Goal: Book appointment/travel/reservation

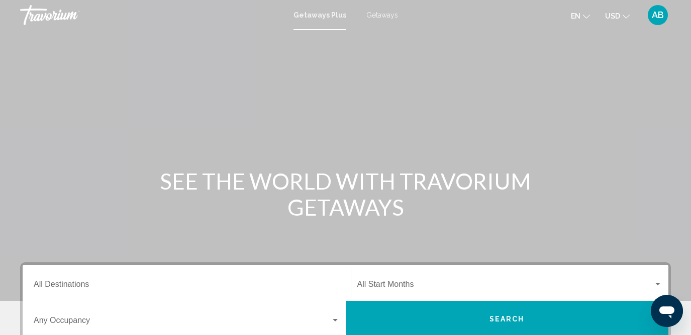
click at [389, 17] on span "Getaways" at bounding box center [382, 15] width 32 height 8
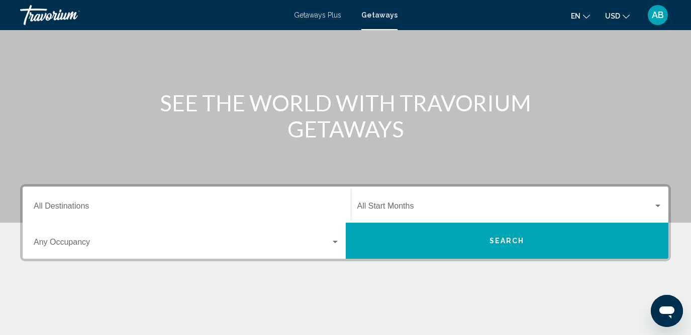
scroll to position [79, 0]
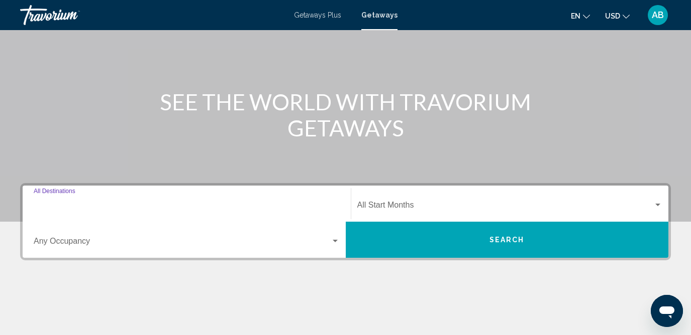
click at [77, 205] on input "Destination All Destinations" at bounding box center [187, 207] width 306 height 9
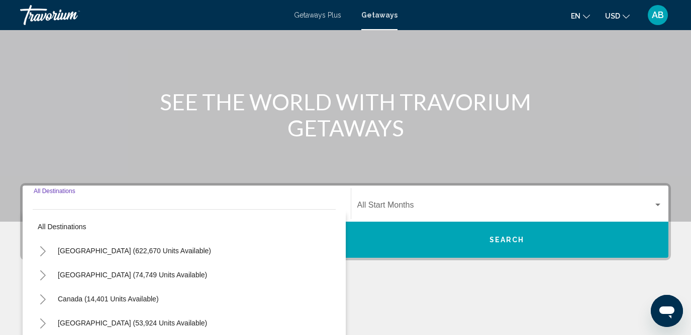
scroll to position [228, 0]
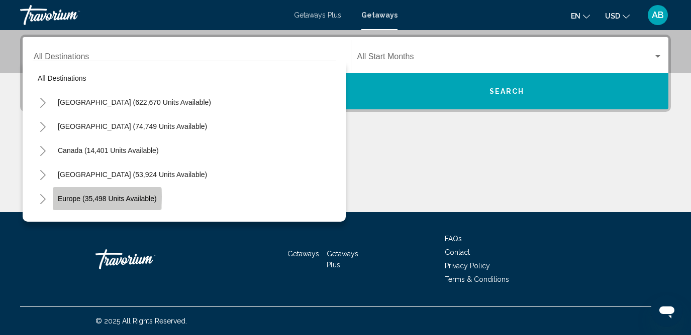
click at [88, 197] on span "Europe (35,498 units available)" at bounding box center [107, 199] width 99 height 8
type input "**********"
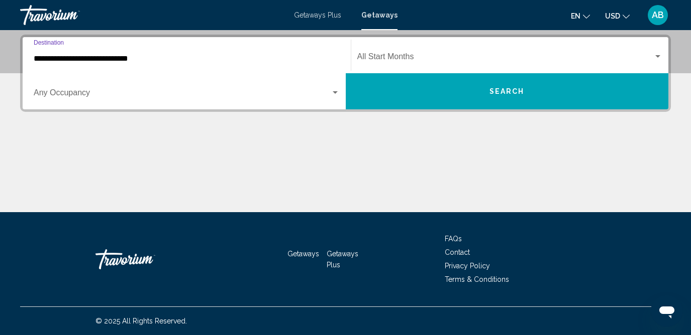
click at [77, 97] on span "Search widget" at bounding box center [182, 94] width 297 height 9
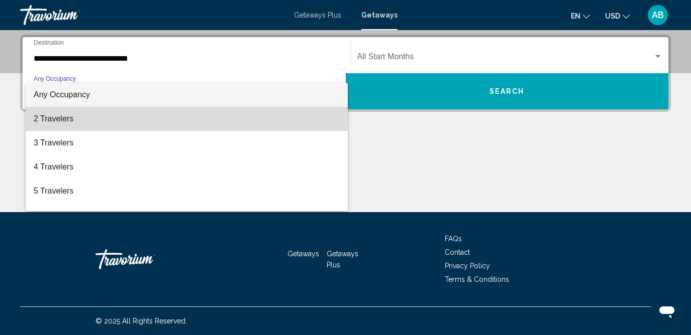
click at [84, 117] on span "2 Travelers" at bounding box center [187, 119] width 306 height 24
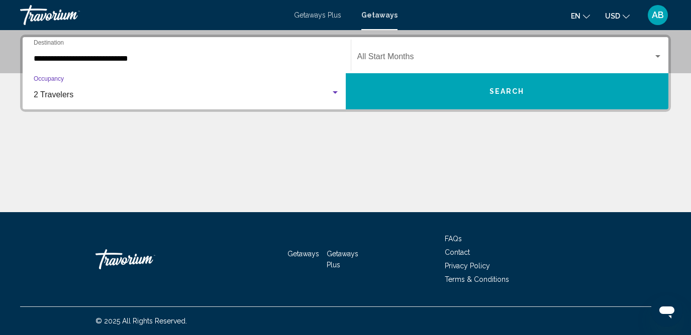
click at [389, 55] on span "Search widget" at bounding box center [505, 58] width 296 height 9
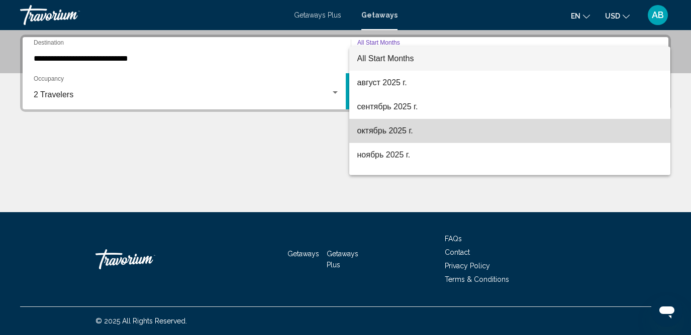
click at [393, 132] on span "октябрь 2025 г." at bounding box center [509, 131] width 305 height 24
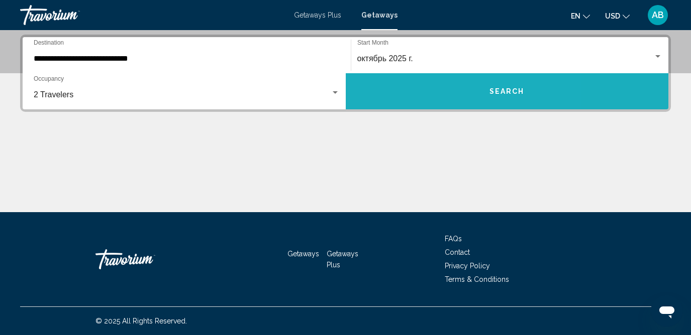
click at [433, 91] on button "Search" at bounding box center [507, 91] width 323 height 36
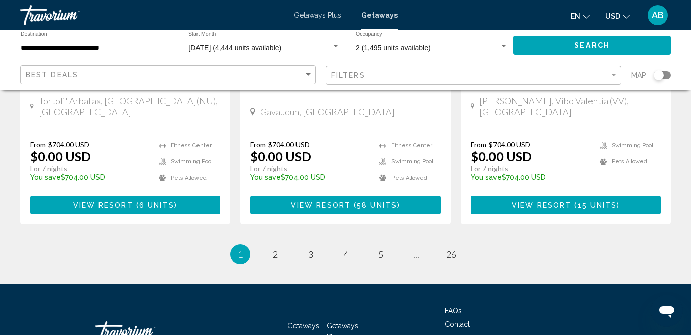
scroll to position [1337, 0]
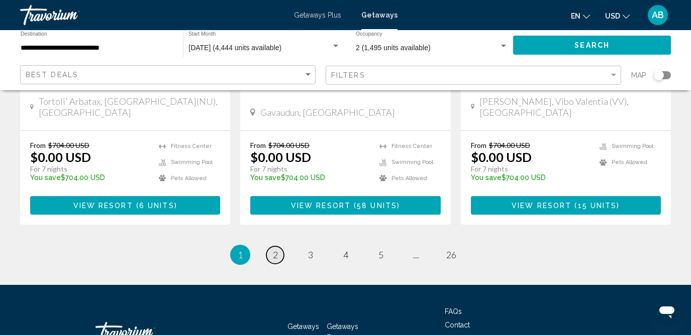
click at [276, 250] on span "2" at bounding box center [275, 255] width 5 height 11
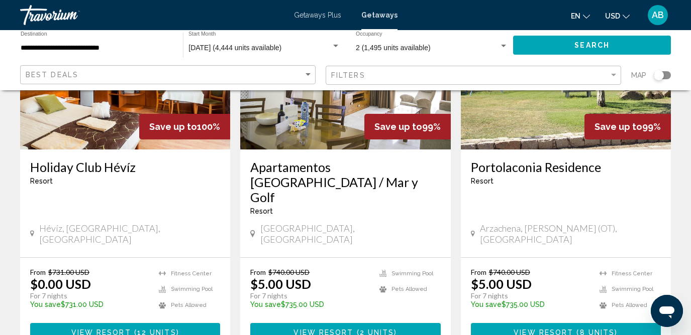
scroll to position [513, 0]
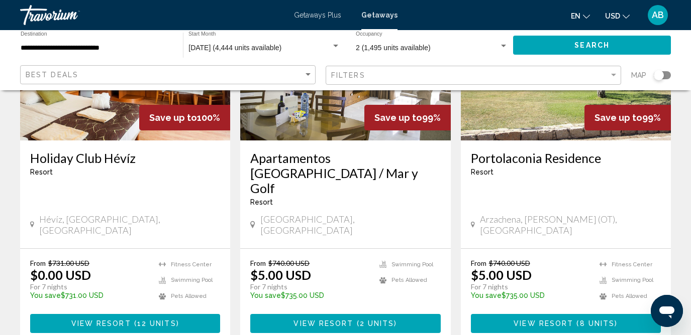
click at [109, 151] on h3 "Holiday Club Hévíz" at bounding box center [125, 158] width 190 height 15
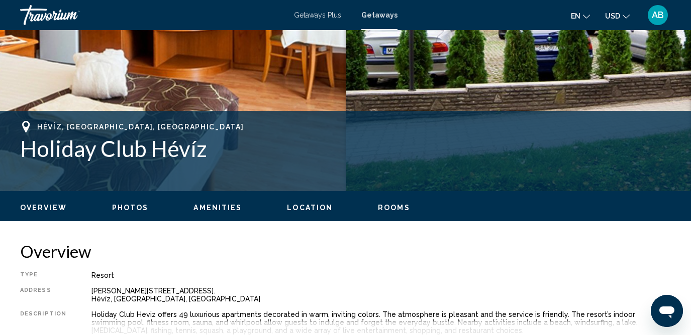
scroll to position [266, 0]
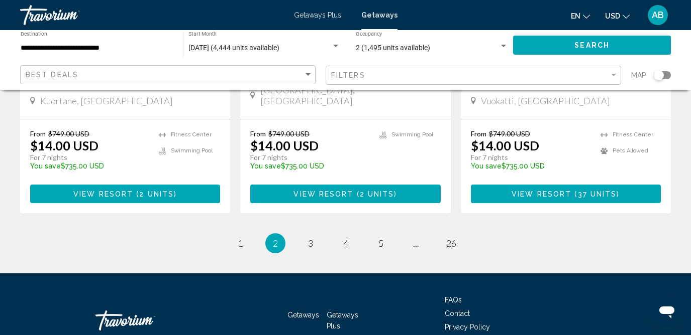
scroll to position [1352, 0]
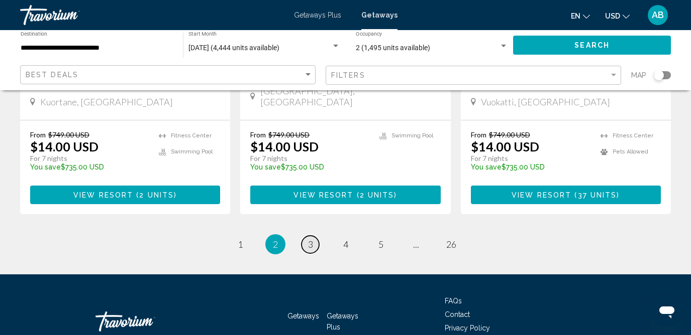
click at [313, 236] on link "page 3" at bounding box center [310, 245] width 18 height 18
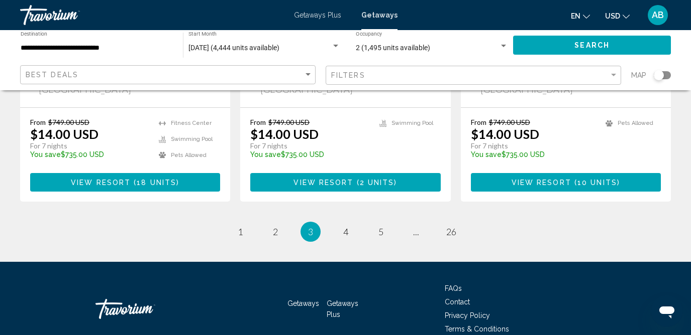
scroll to position [1337, 0]
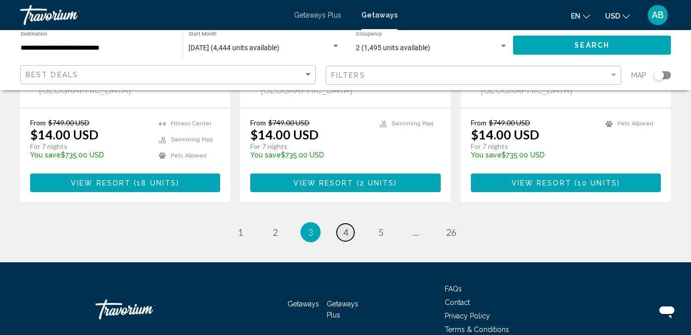
click at [348, 224] on link "page 4" at bounding box center [345, 233] width 18 height 18
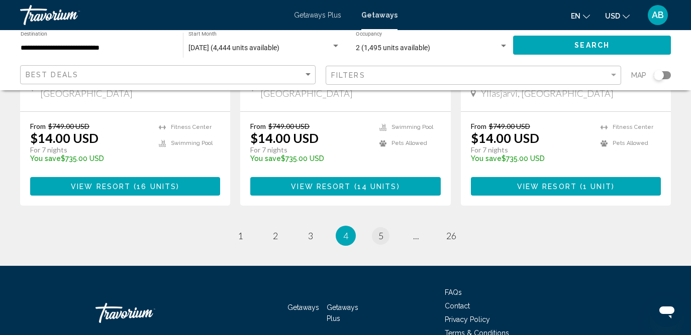
scroll to position [1322, 0]
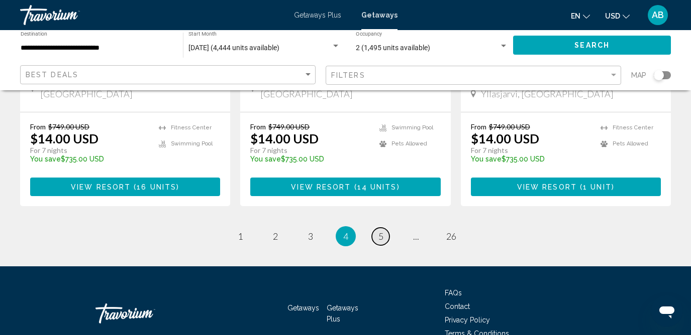
click at [379, 231] on span "5" at bounding box center [380, 236] width 5 height 11
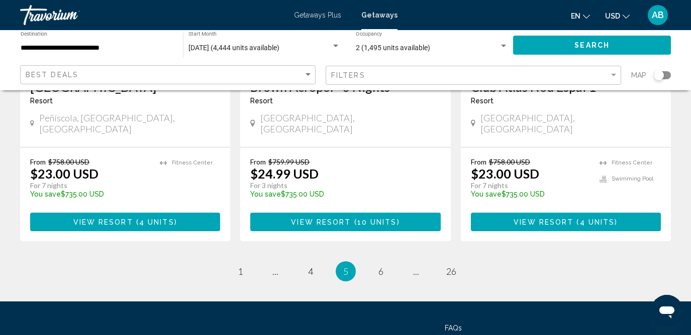
scroll to position [1294, 0]
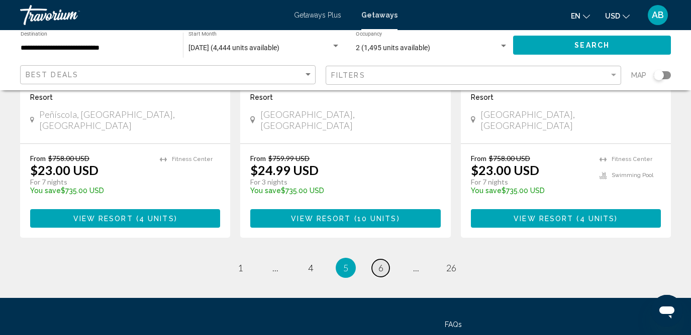
click at [382, 263] on span "6" at bounding box center [380, 268] width 5 height 11
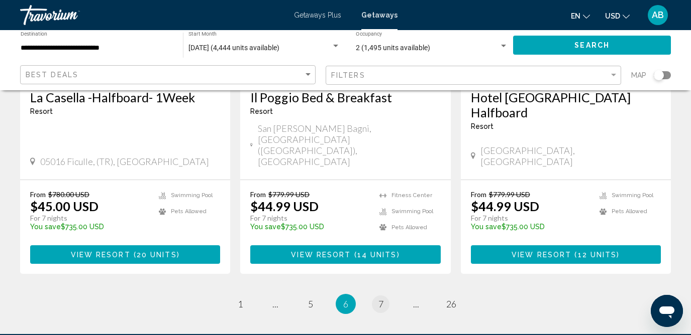
scroll to position [1309, 0]
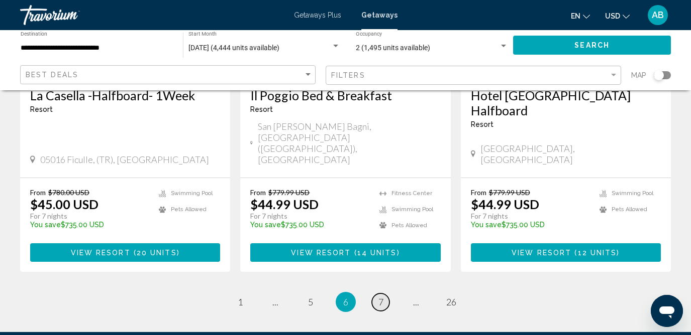
click at [382, 297] on span "7" at bounding box center [380, 302] width 5 height 11
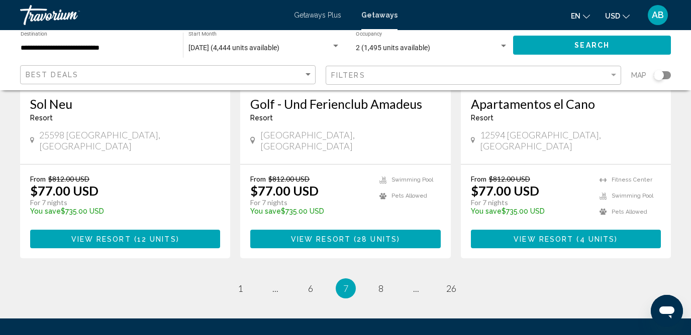
scroll to position [1290, 0]
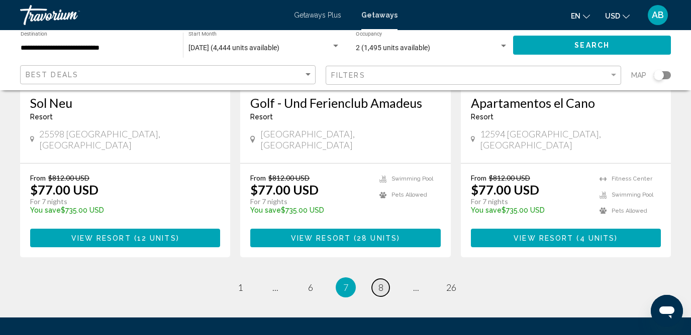
click at [380, 279] on link "page 8" at bounding box center [381, 288] width 18 height 18
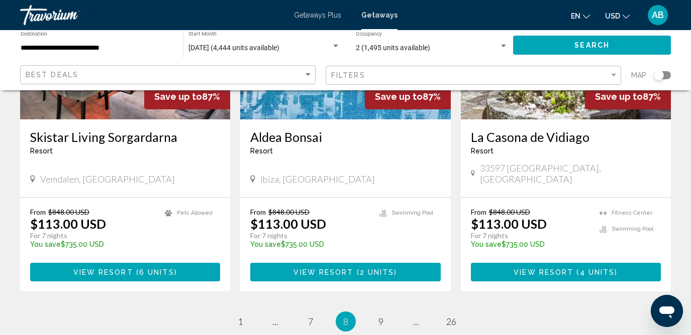
scroll to position [1252, 0]
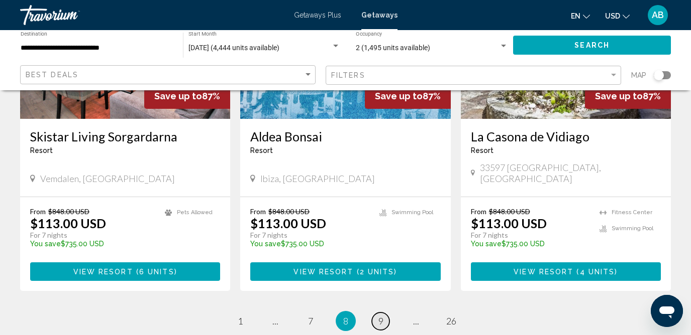
click at [380, 316] on span "9" at bounding box center [380, 321] width 5 height 11
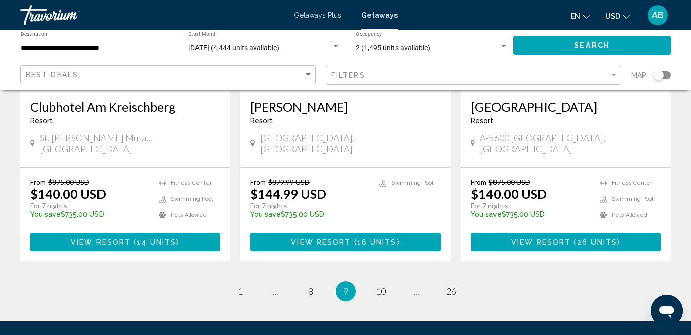
scroll to position [1320, 0]
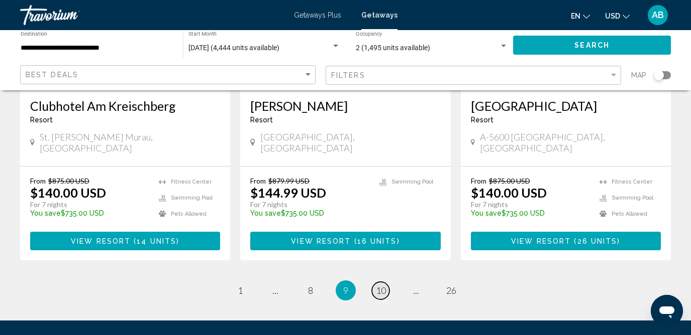
click at [384, 285] on span "10" at bounding box center [381, 290] width 10 height 11
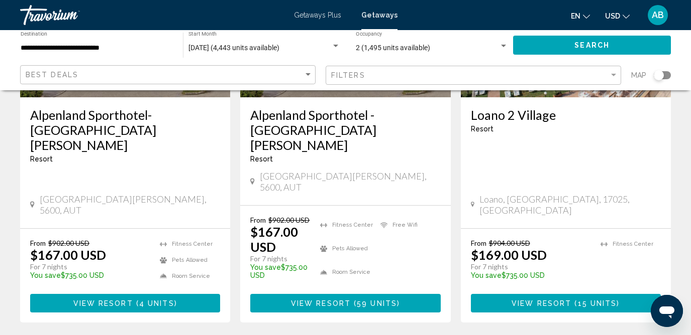
scroll to position [1289, 0]
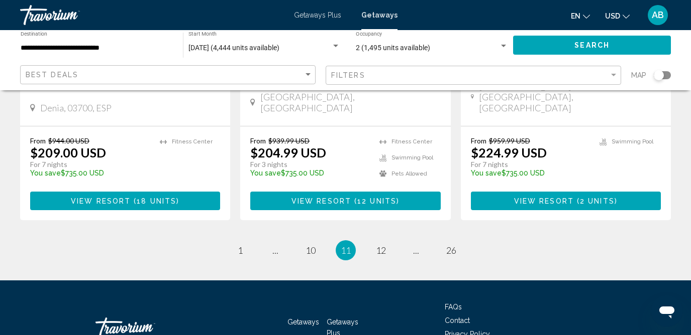
scroll to position [1352, 0]
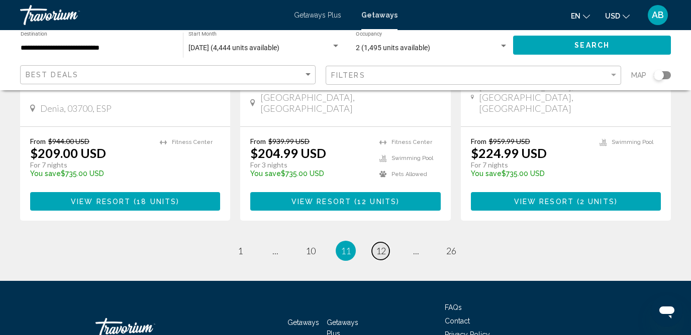
click at [384, 246] on span "12" at bounding box center [381, 251] width 10 height 11
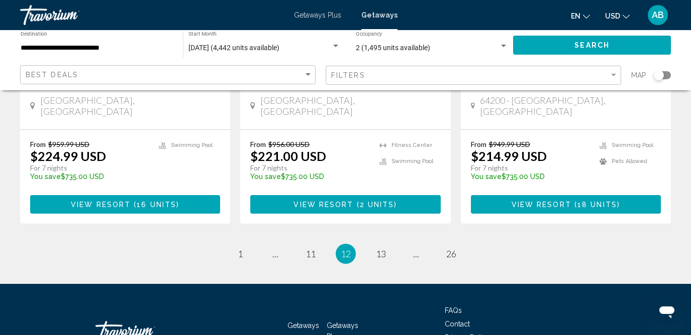
scroll to position [1335, 0]
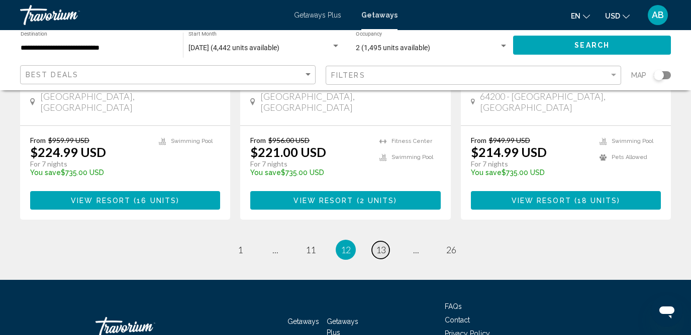
click at [384, 245] on span "13" at bounding box center [381, 250] width 10 height 11
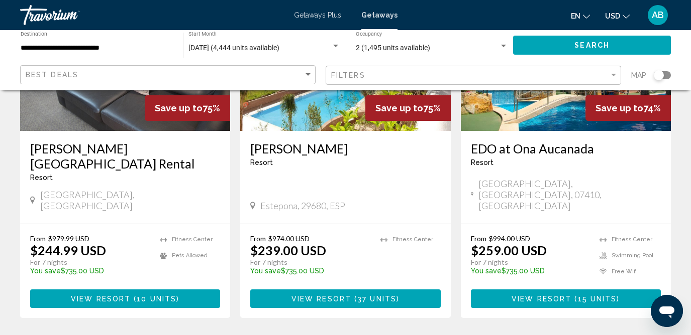
scroll to position [1294, 0]
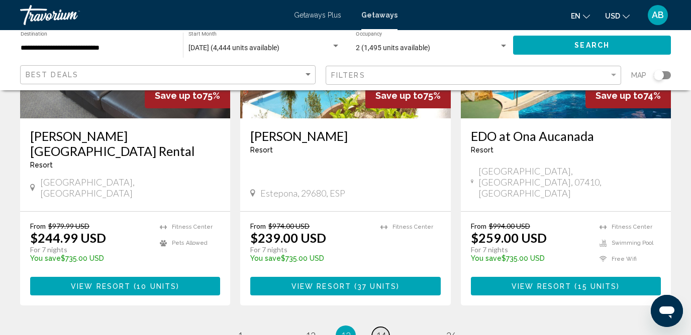
click at [381, 330] on span "14" at bounding box center [381, 335] width 10 height 11
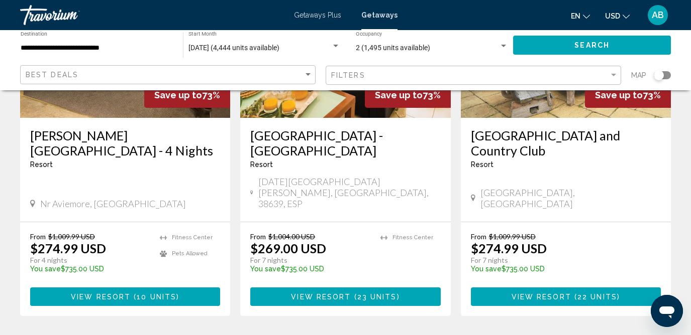
scroll to position [1296, 0]
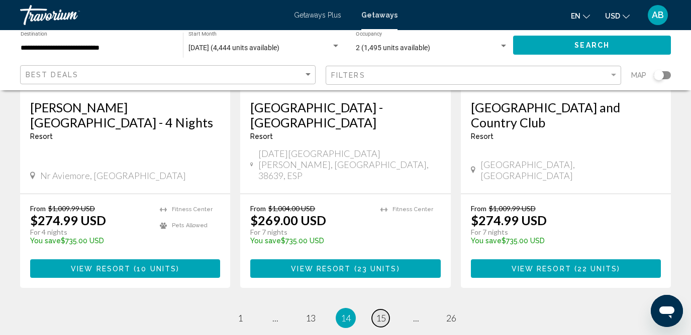
click at [381, 313] on span "15" at bounding box center [381, 318] width 10 height 11
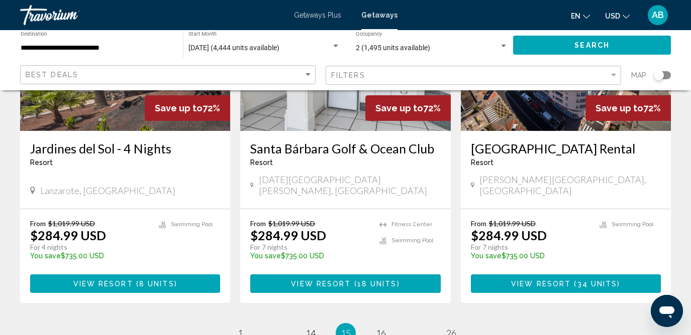
scroll to position [1276, 0]
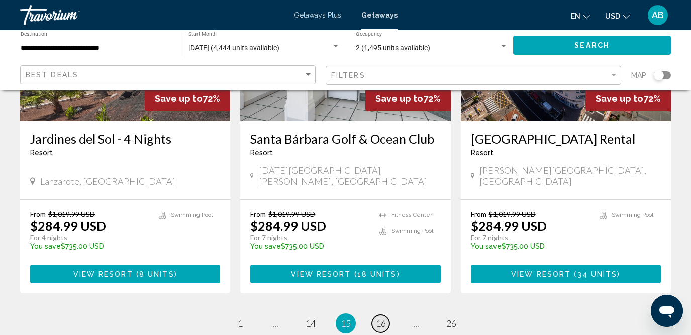
click at [385, 318] on span "16" at bounding box center [381, 323] width 10 height 11
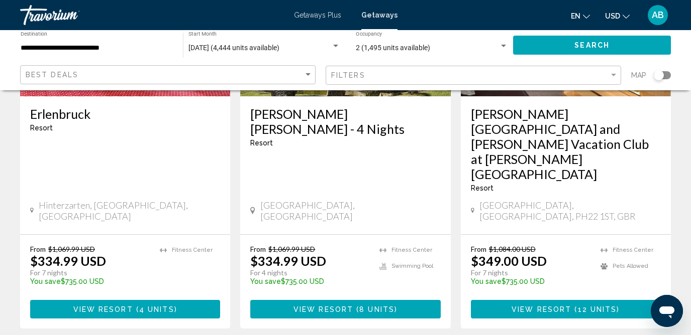
scroll to position [1292, 0]
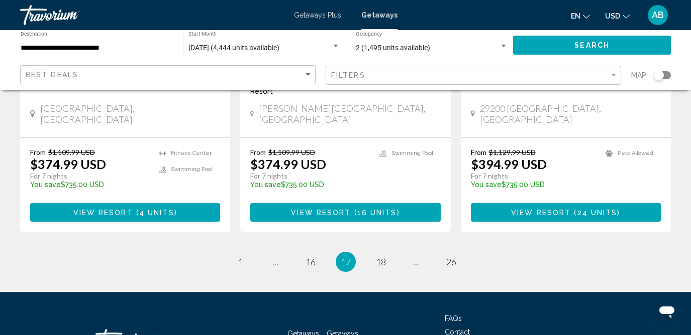
scroll to position [1352, 0]
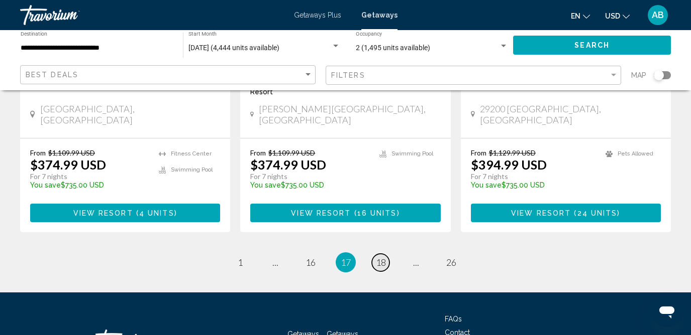
click at [381, 257] on span "18" at bounding box center [381, 262] width 10 height 11
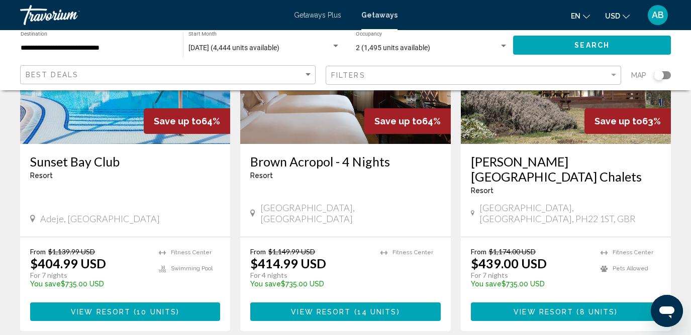
scroll to position [1383, 0]
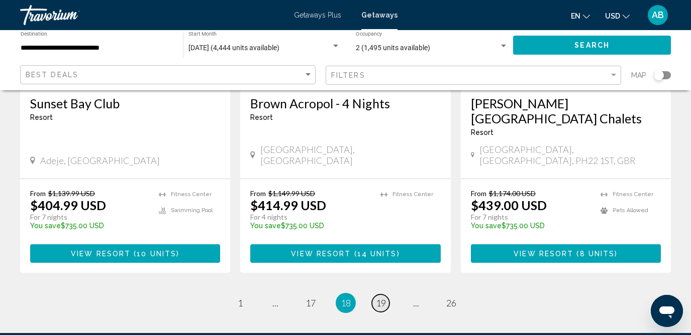
click at [381, 298] on span "19" at bounding box center [381, 303] width 10 height 11
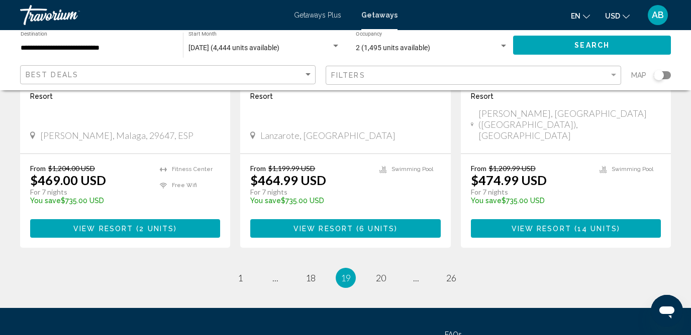
scroll to position [1333, 0]
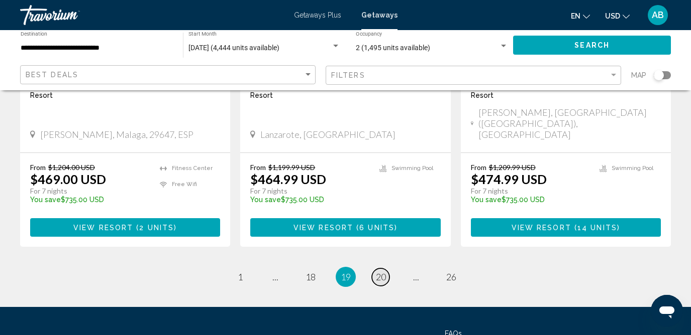
click at [380, 272] on span "20" at bounding box center [381, 277] width 10 height 11
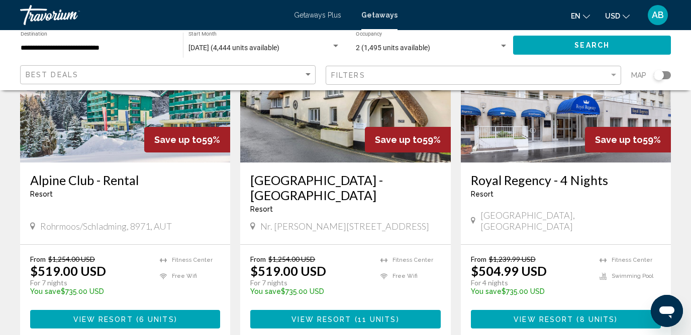
scroll to position [1300, 0]
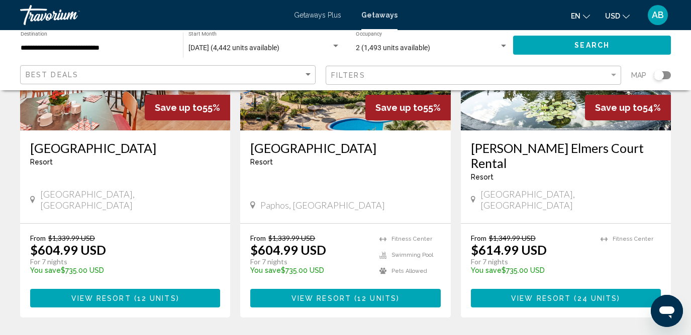
scroll to position [1275, 0]
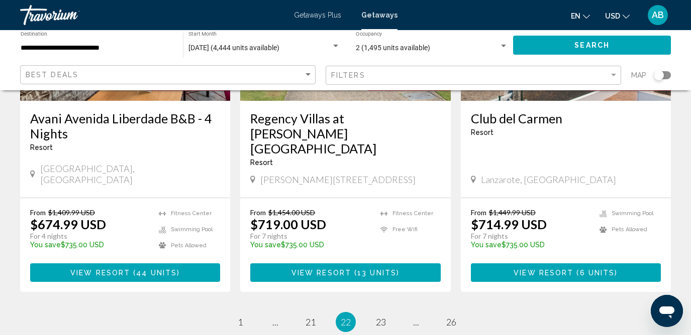
scroll to position [1305, 0]
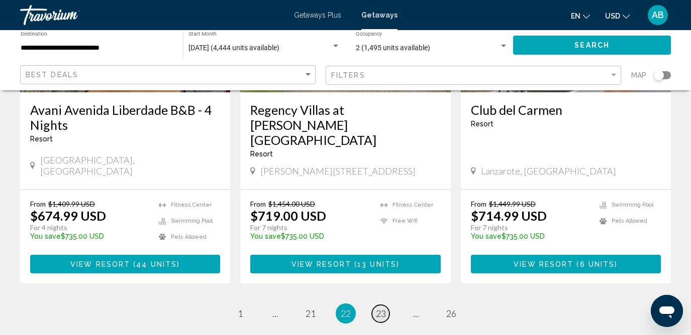
click at [384, 308] on span "23" at bounding box center [381, 313] width 10 height 11
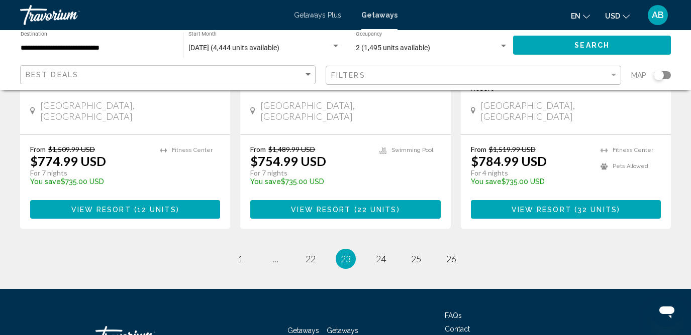
scroll to position [1352, 0]
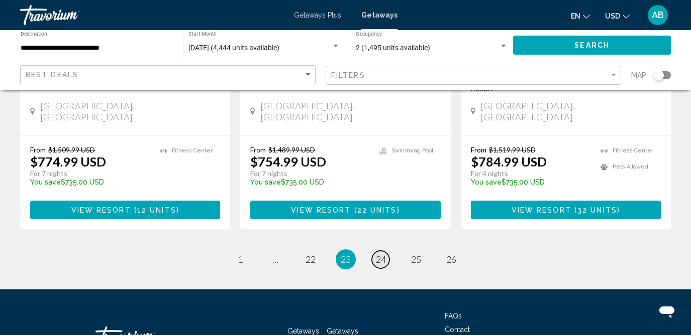
click at [383, 254] on span "24" at bounding box center [381, 259] width 10 height 11
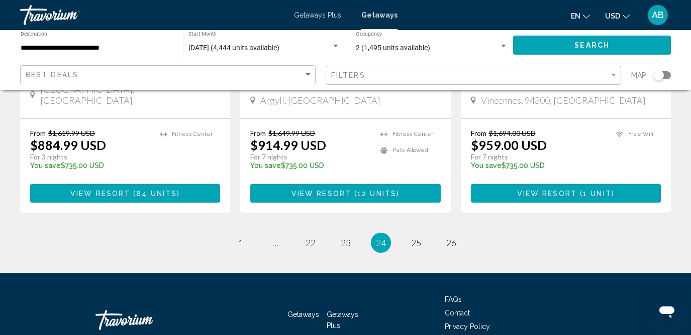
scroll to position [1385, 0]
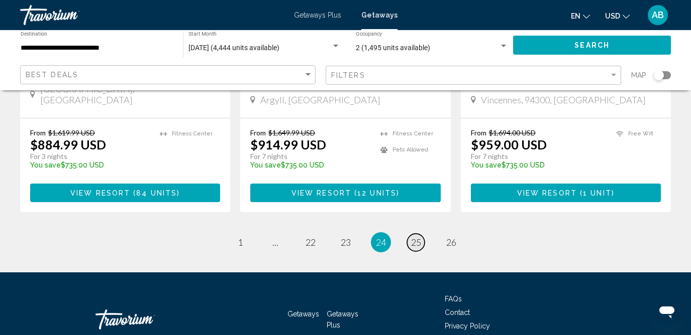
click at [416, 237] on span "25" at bounding box center [416, 242] width 10 height 11
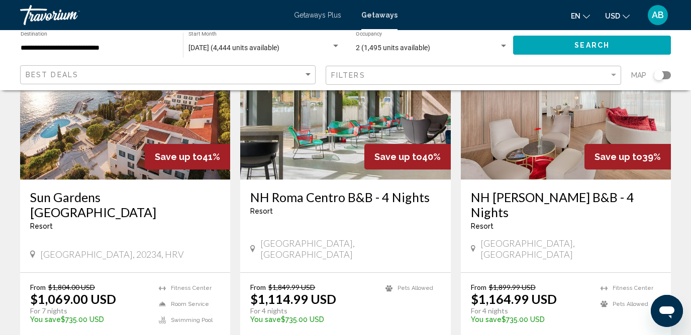
scroll to position [129, 0]
